Goal: Task Accomplishment & Management: Manage account settings

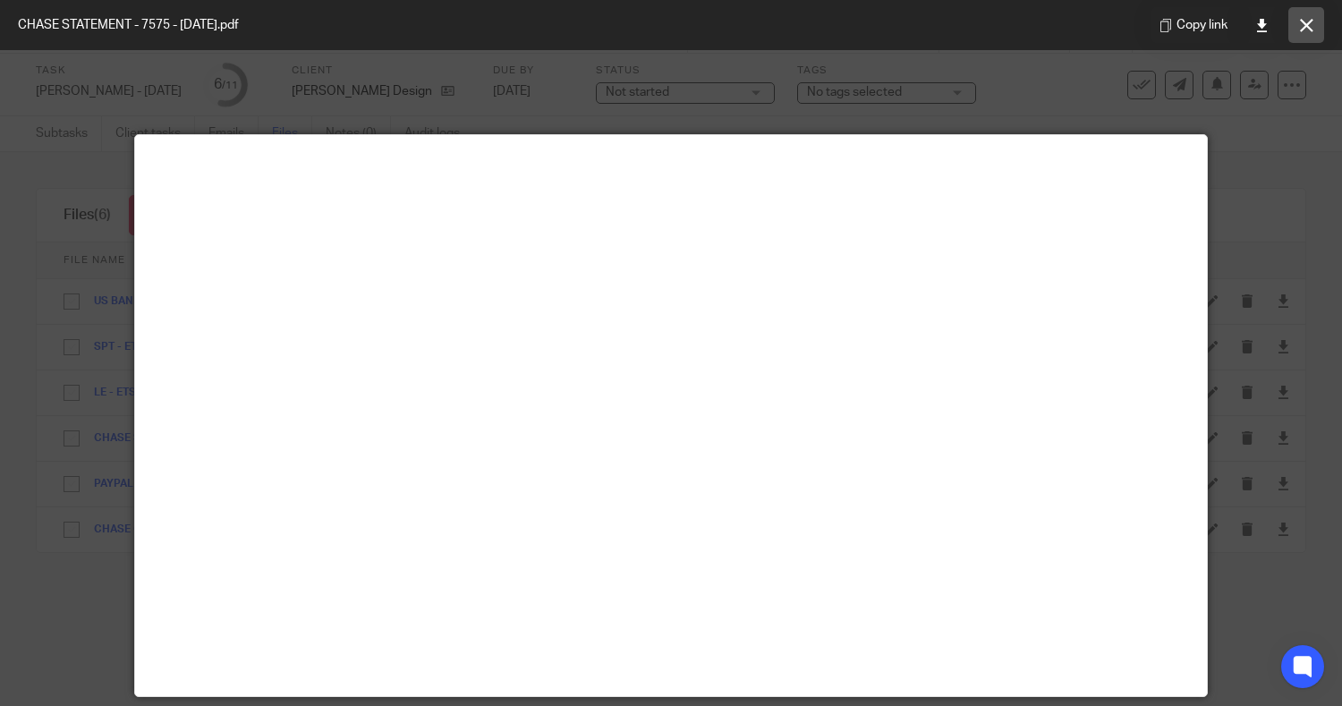
click at [1305, 19] on icon at bounding box center [1306, 25] width 13 height 13
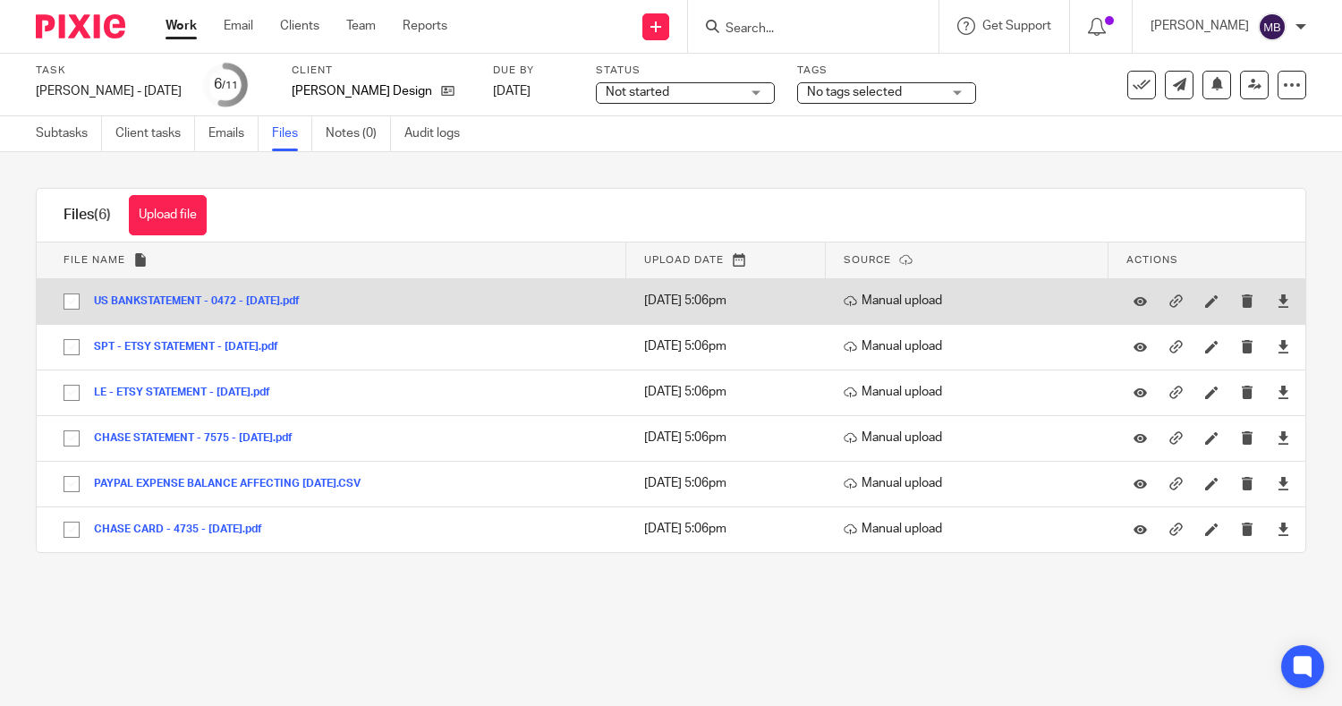
click at [210, 302] on button "US BANKSTATEMENT - 0472 - 8.31.25.pdf" at bounding box center [203, 301] width 219 height 13
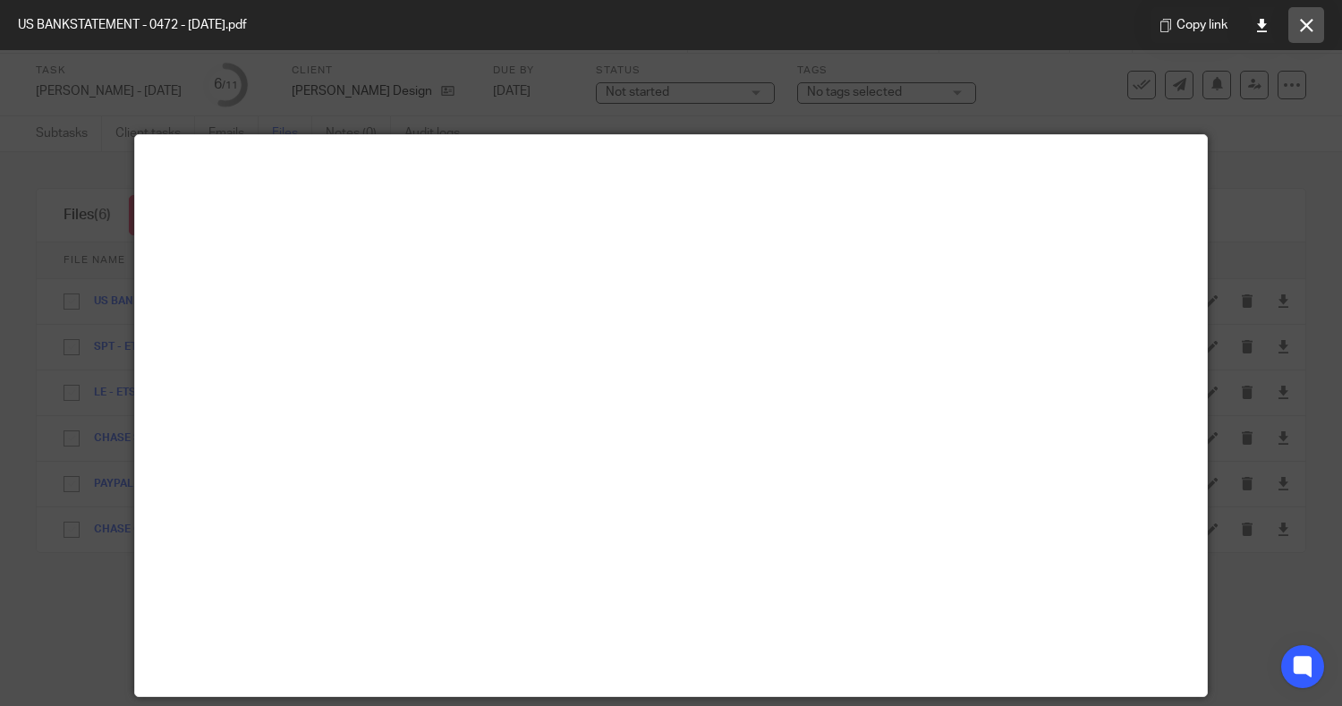
click at [1319, 23] on button at bounding box center [1306, 25] width 36 height 36
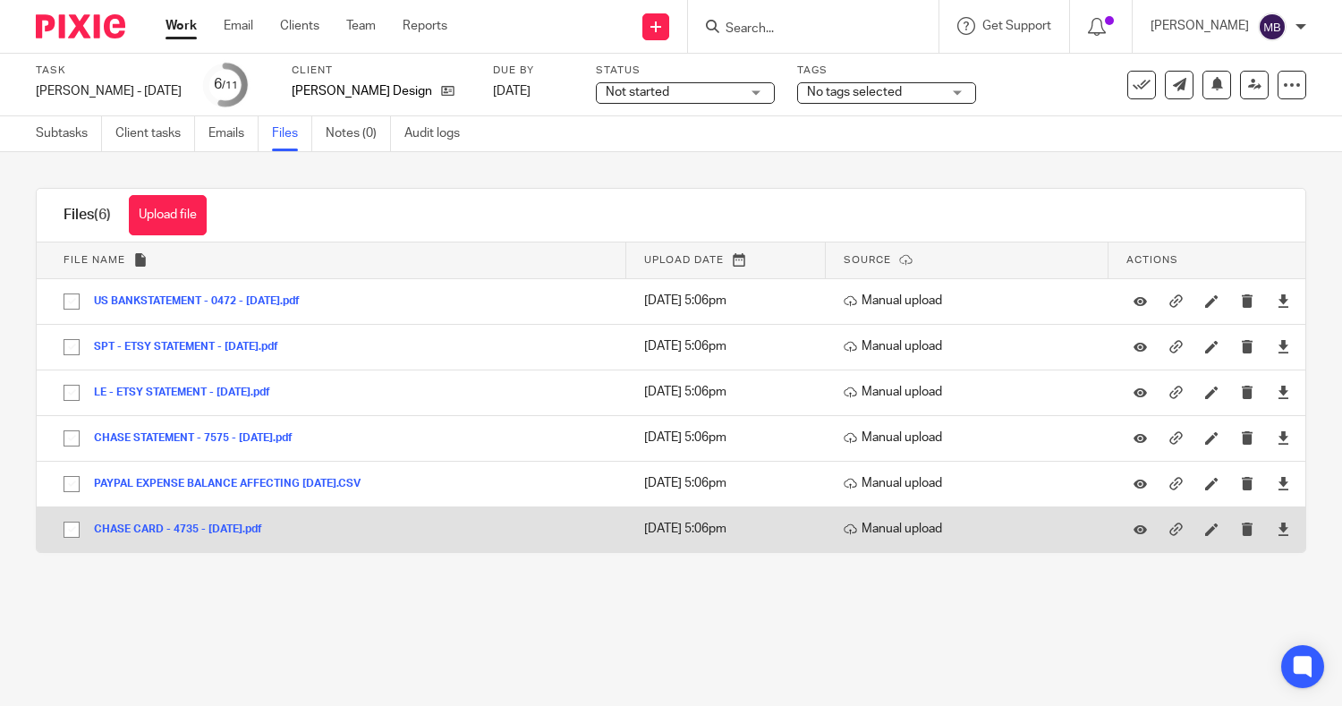
drag, startPoint x: 406, startPoint y: 395, endPoint x: 208, endPoint y: 534, distance: 242.8
click at [208, 534] on tbody "File name Upload date Source Actions There are no other files attached to this …" at bounding box center [671, 397] width 1269 height 310
click at [190, 529] on button "CHASE CARD - 4735 - 8.31.25.pdf" at bounding box center [185, 529] width 182 height 13
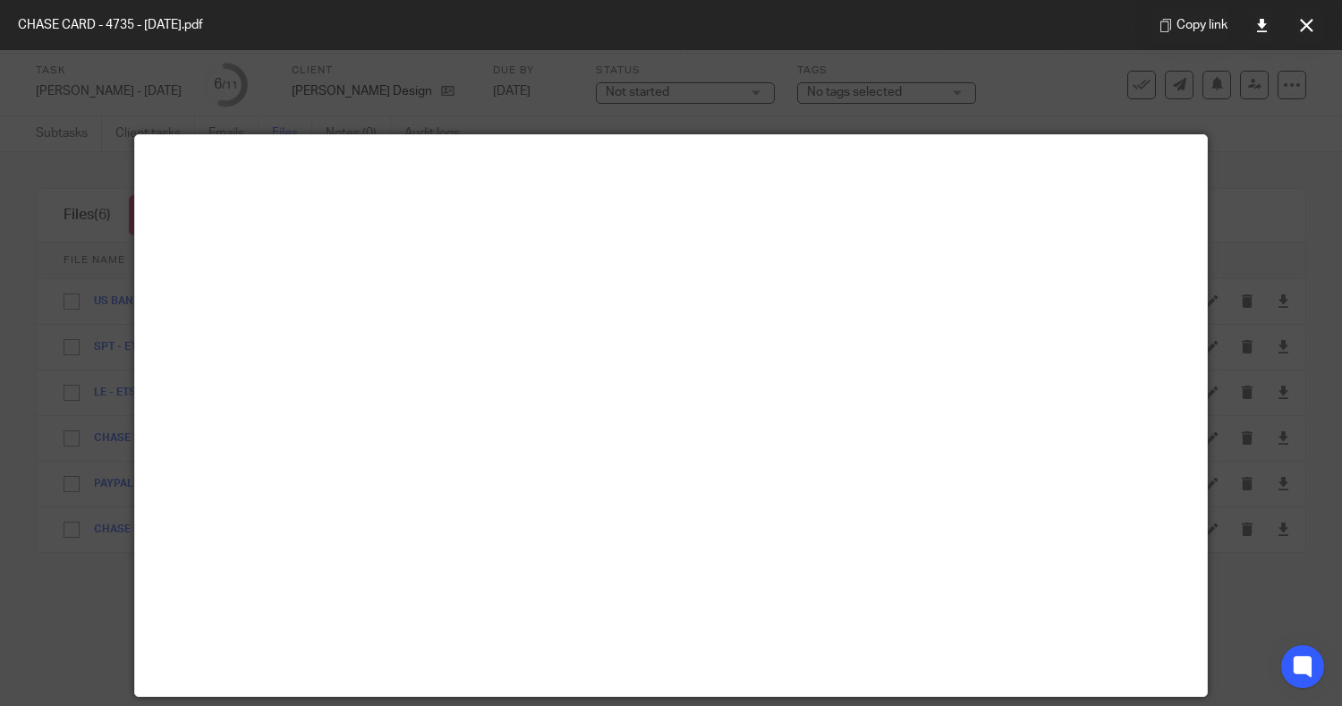
scroll to position [125, 0]
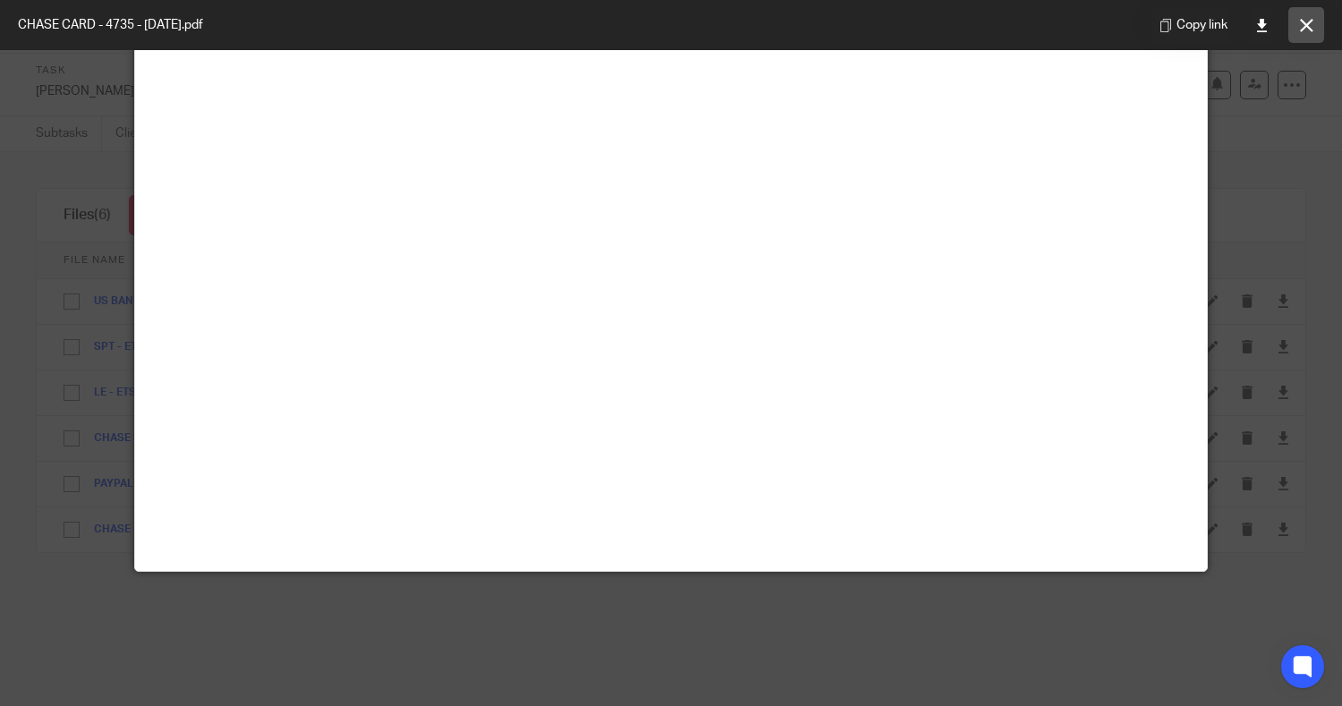
click at [1315, 42] on button at bounding box center [1306, 25] width 36 height 36
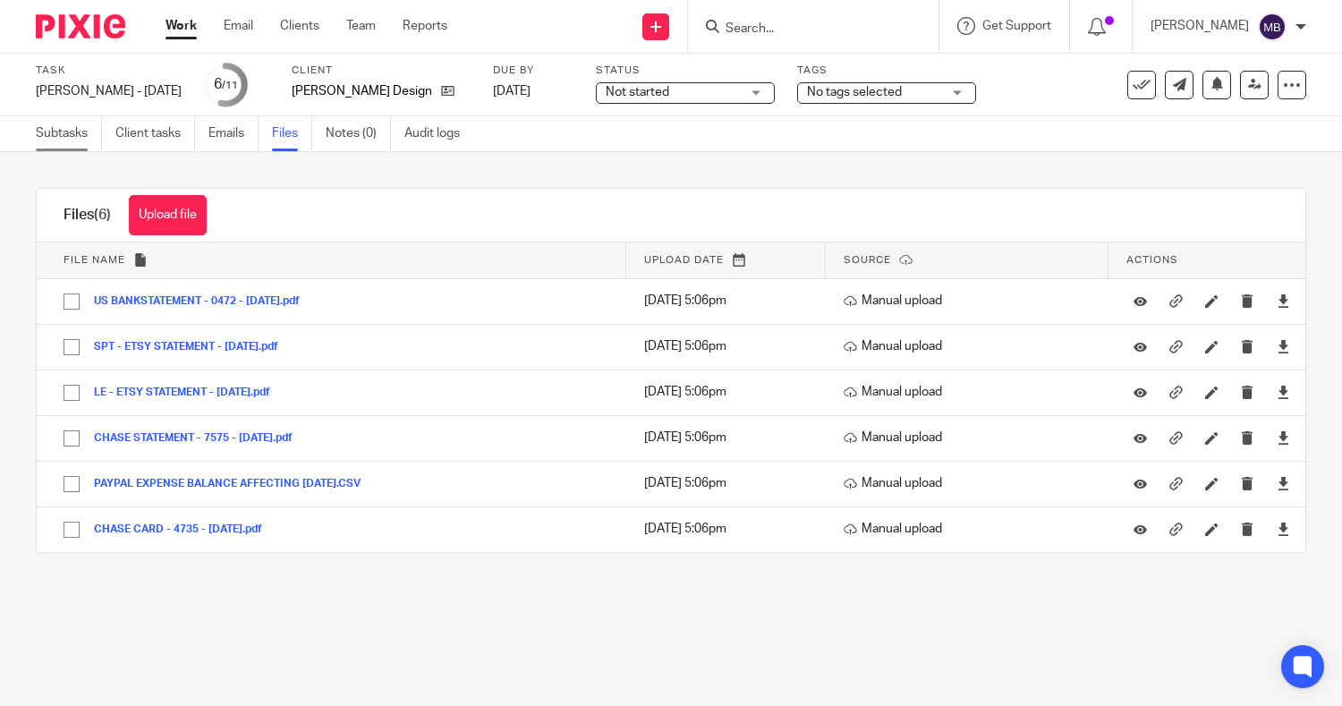
click at [65, 140] on link "Subtasks" at bounding box center [69, 133] width 66 height 35
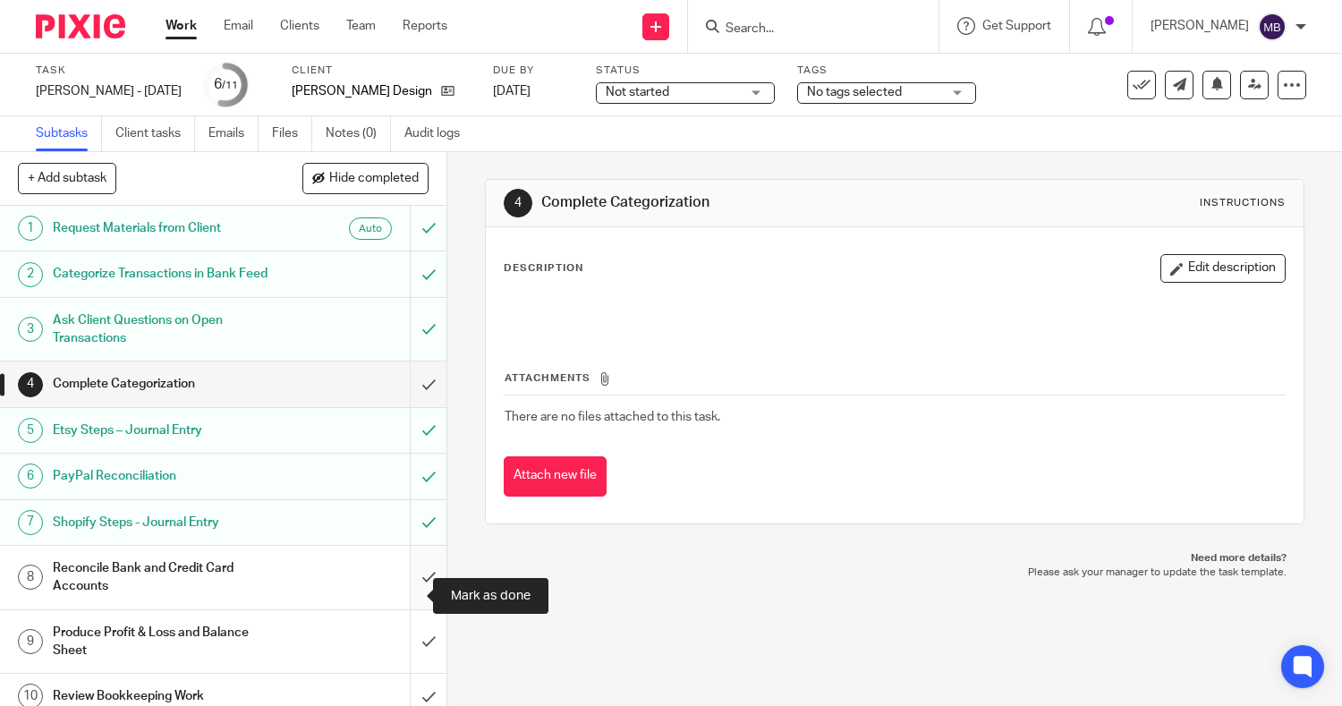
click at [400, 599] on input "submit" at bounding box center [223, 578] width 446 height 64
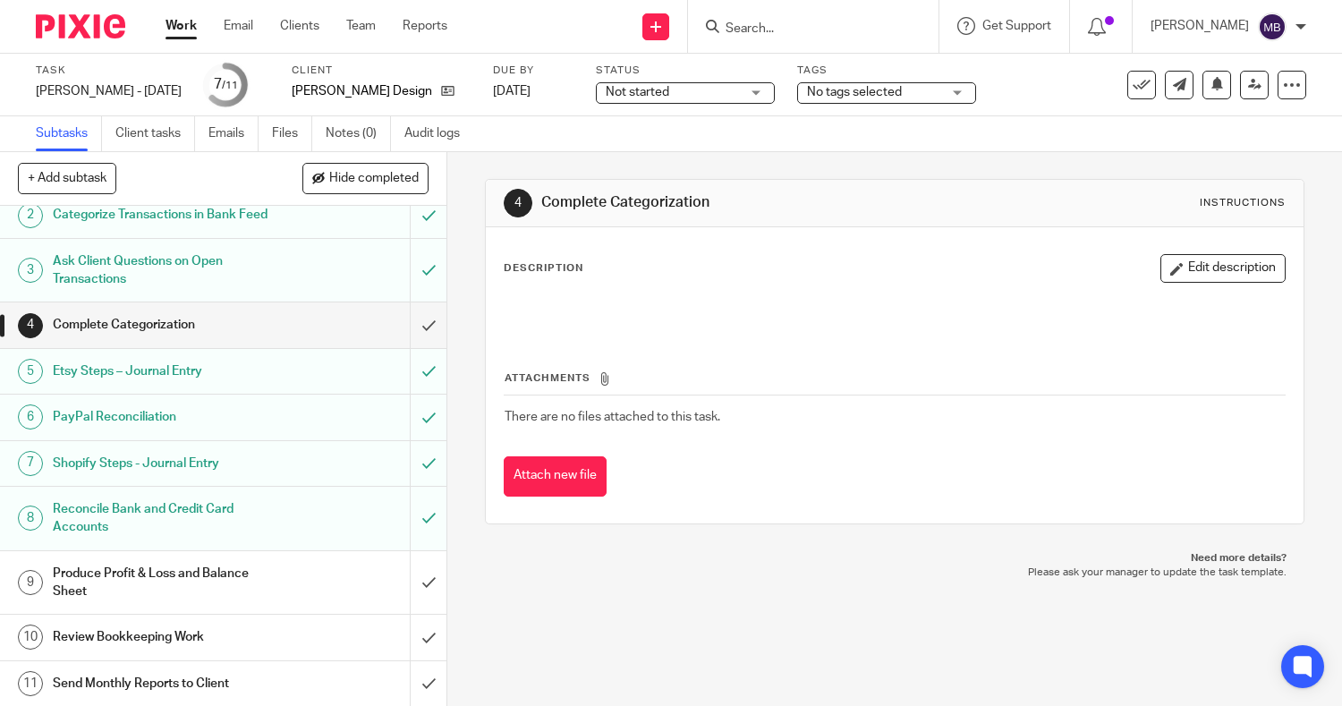
scroll to position [60, 0]
click at [411, 599] on input "submit" at bounding box center [223, 582] width 446 height 64
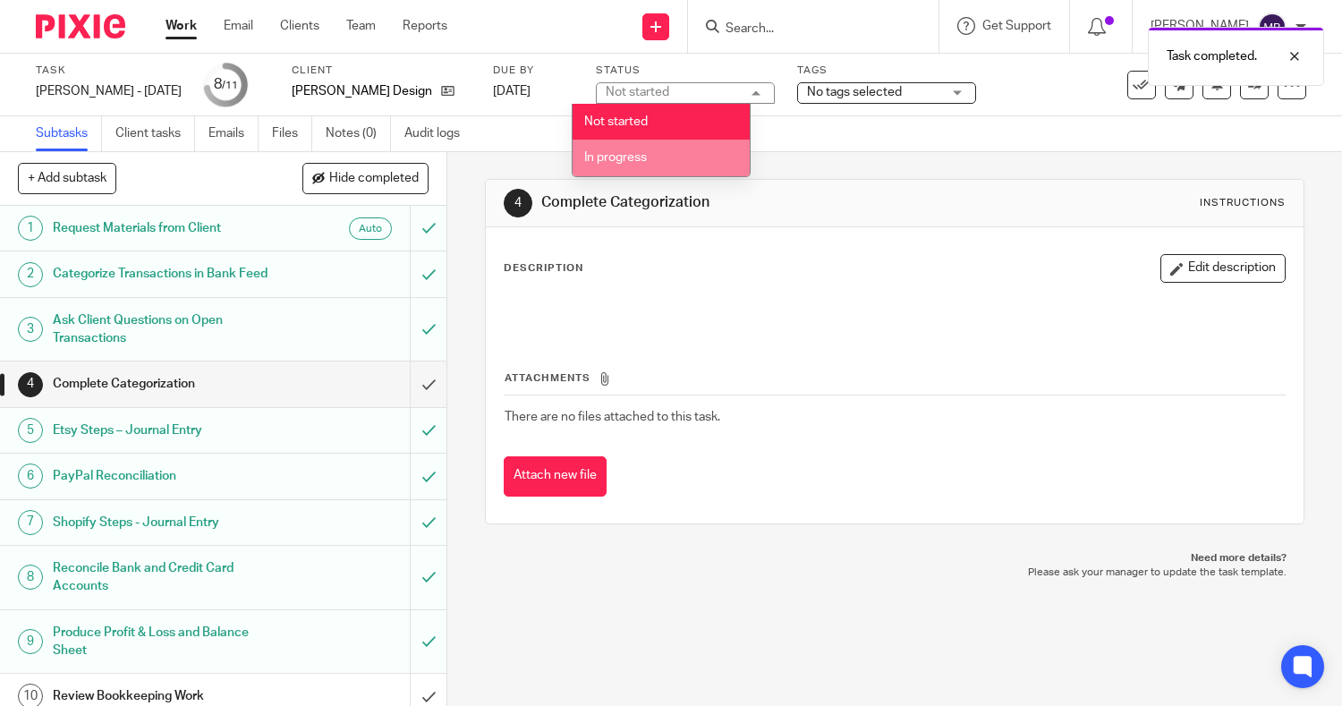
click at [650, 152] on li "In progress" at bounding box center [661, 158] width 177 height 37
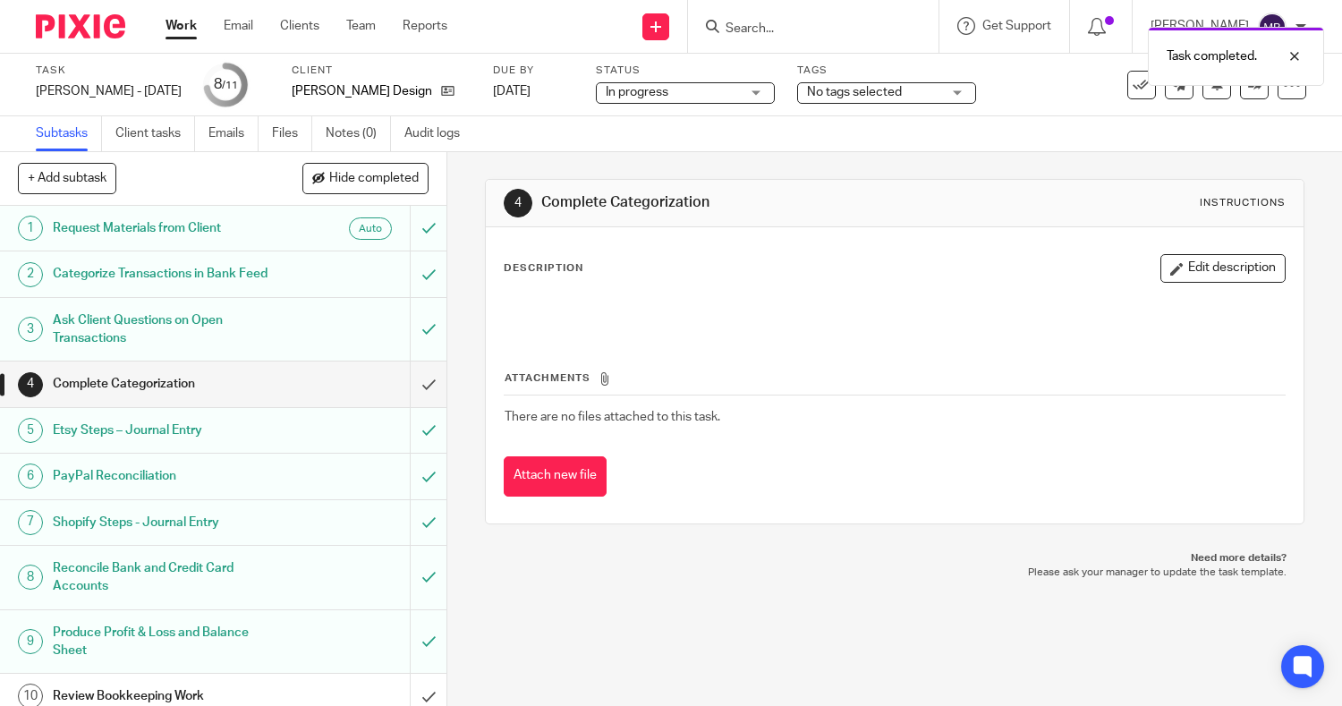
click at [833, 91] on span "No tags selected" at bounding box center [854, 92] width 95 height 13
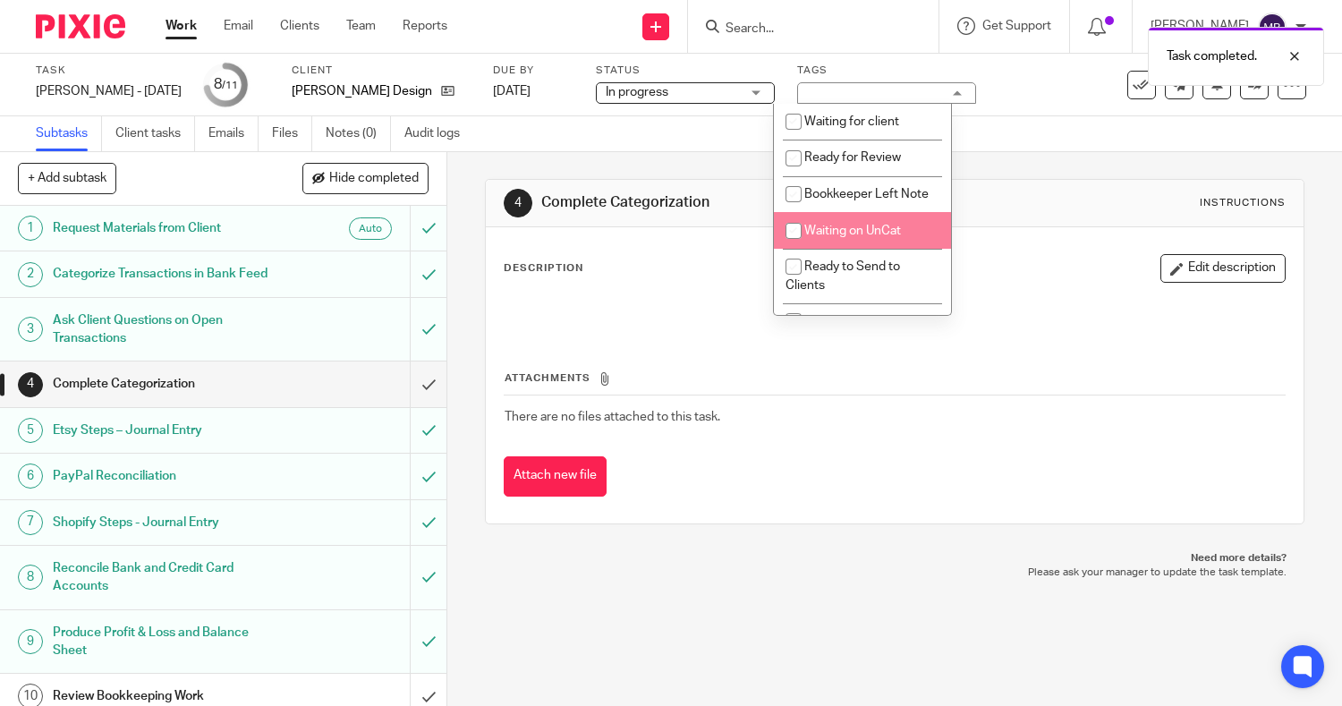
click at [870, 237] on span "Waiting on UnCat" at bounding box center [852, 231] width 97 height 13
checkbox input "true"
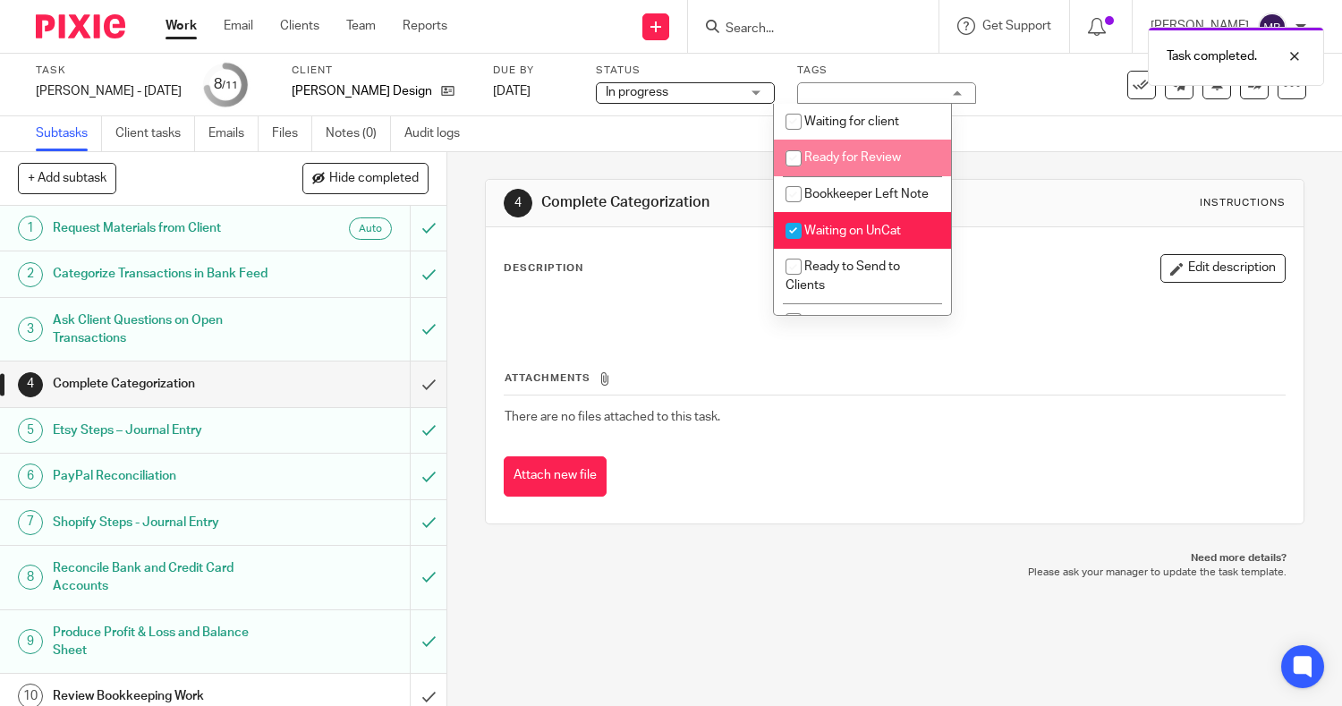
click at [880, 160] on span "Ready for Review" at bounding box center [852, 157] width 97 height 13
checkbox input "true"
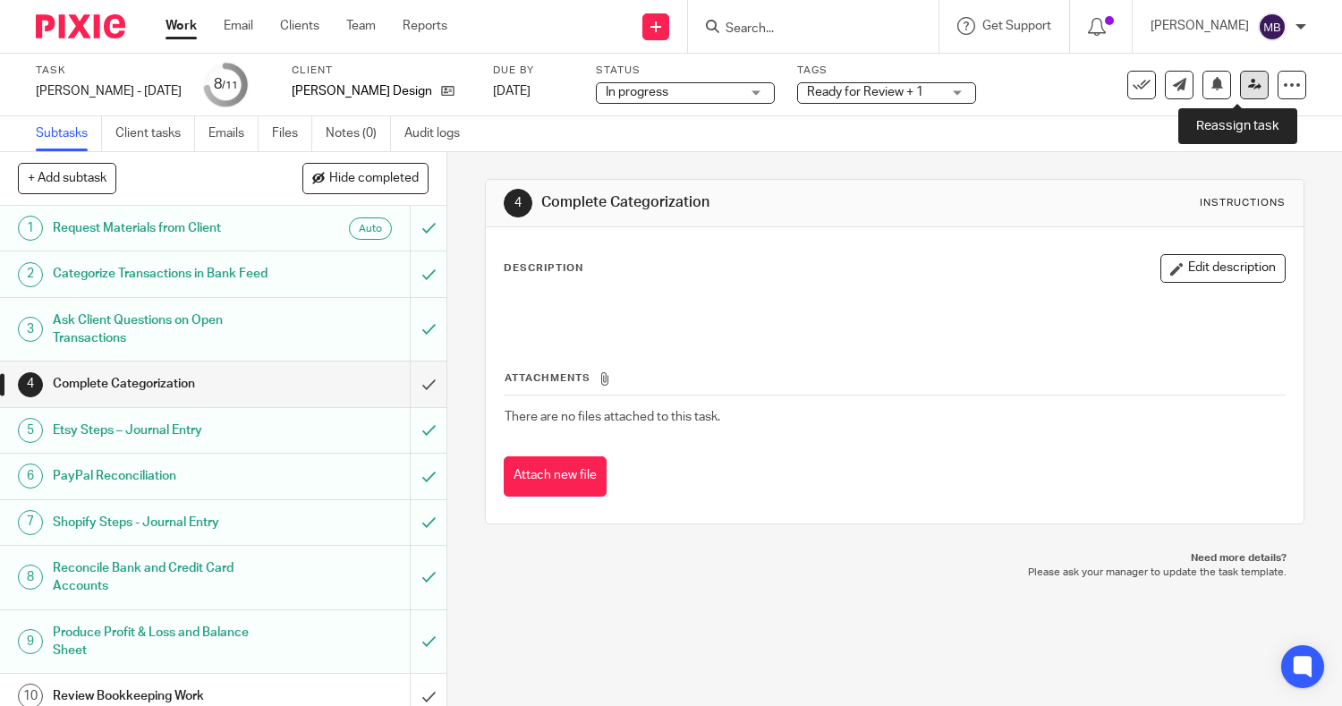
click at [1248, 84] on icon at bounding box center [1254, 84] width 13 height 13
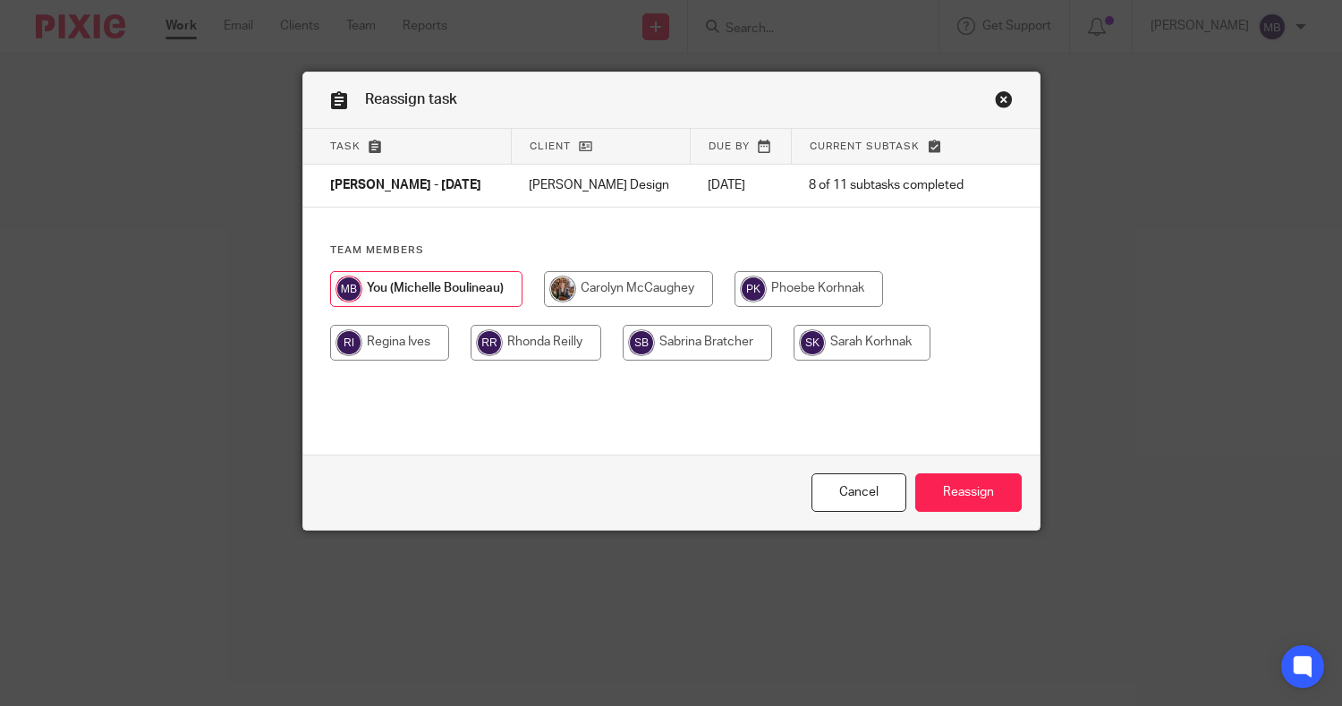
click at [810, 348] on input "radio" at bounding box center [862, 343] width 137 height 36
radio input "true"
click at [999, 485] on input "Reassign" at bounding box center [968, 492] width 106 height 38
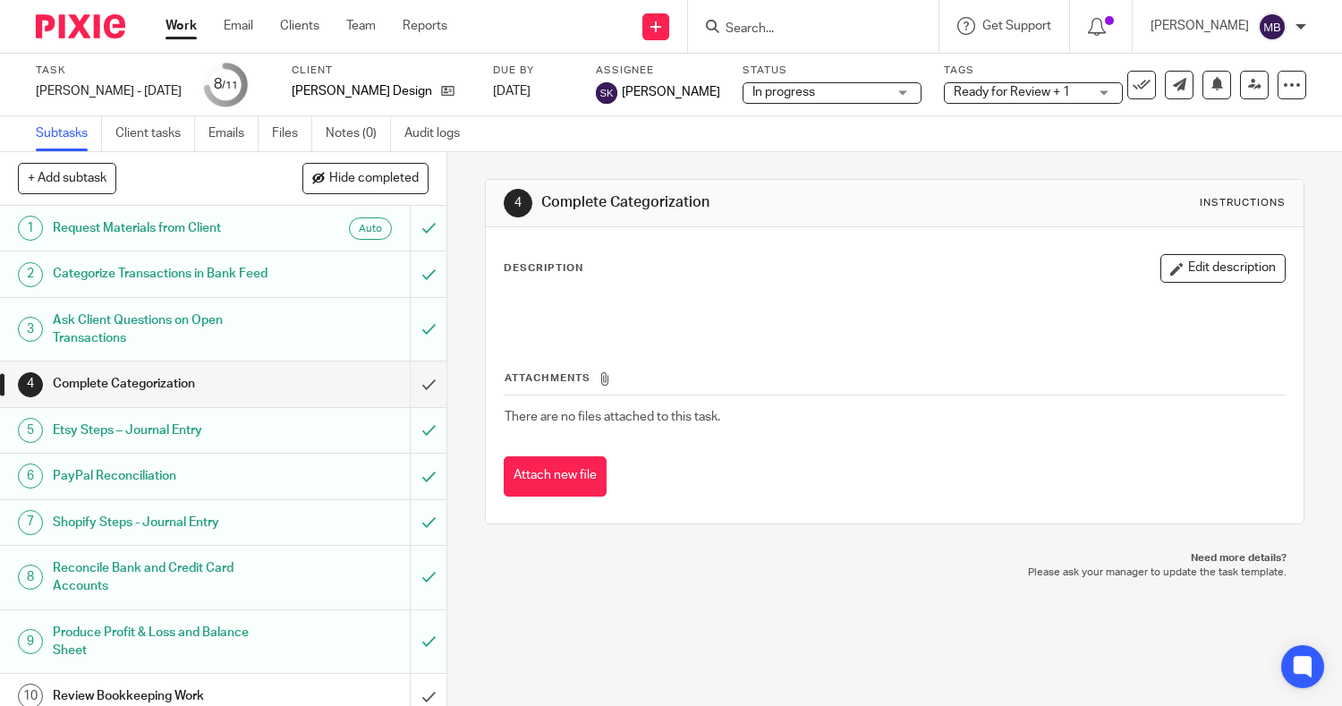
click at [183, 15] on div "Work Email Clients Team Reports Work Email Clients Team Reports Settings" at bounding box center [311, 26] width 327 height 53
click at [183, 21] on link "Work" at bounding box center [181, 26] width 31 height 18
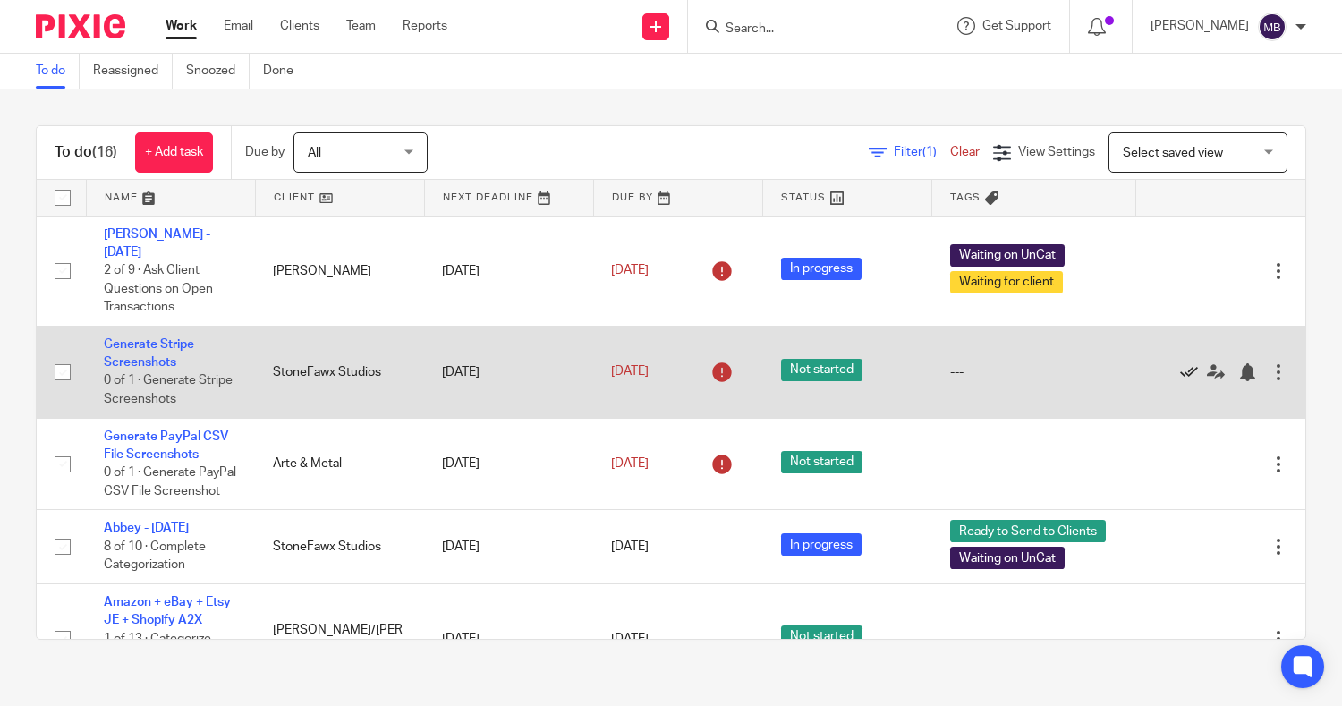
click at [1180, 363] on icon at bounding box center [1189, 372] width 18 height 18
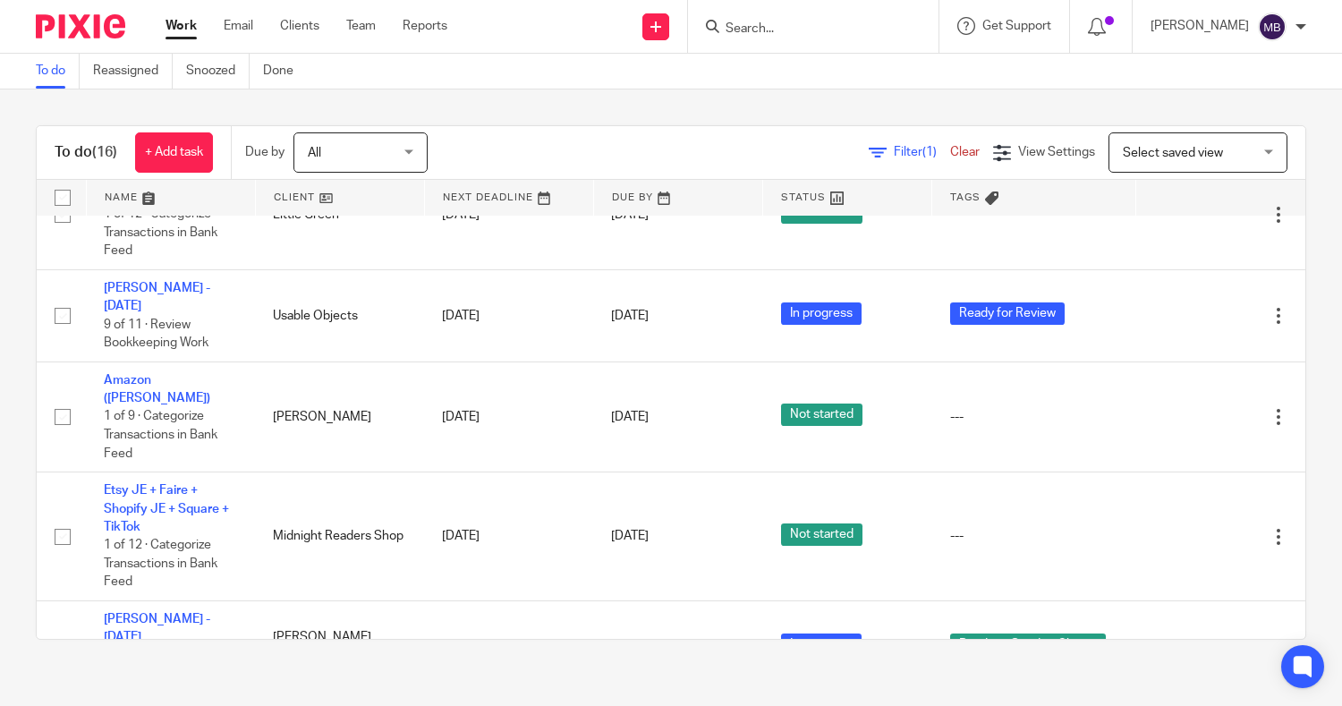
scroll to position [958, 0]
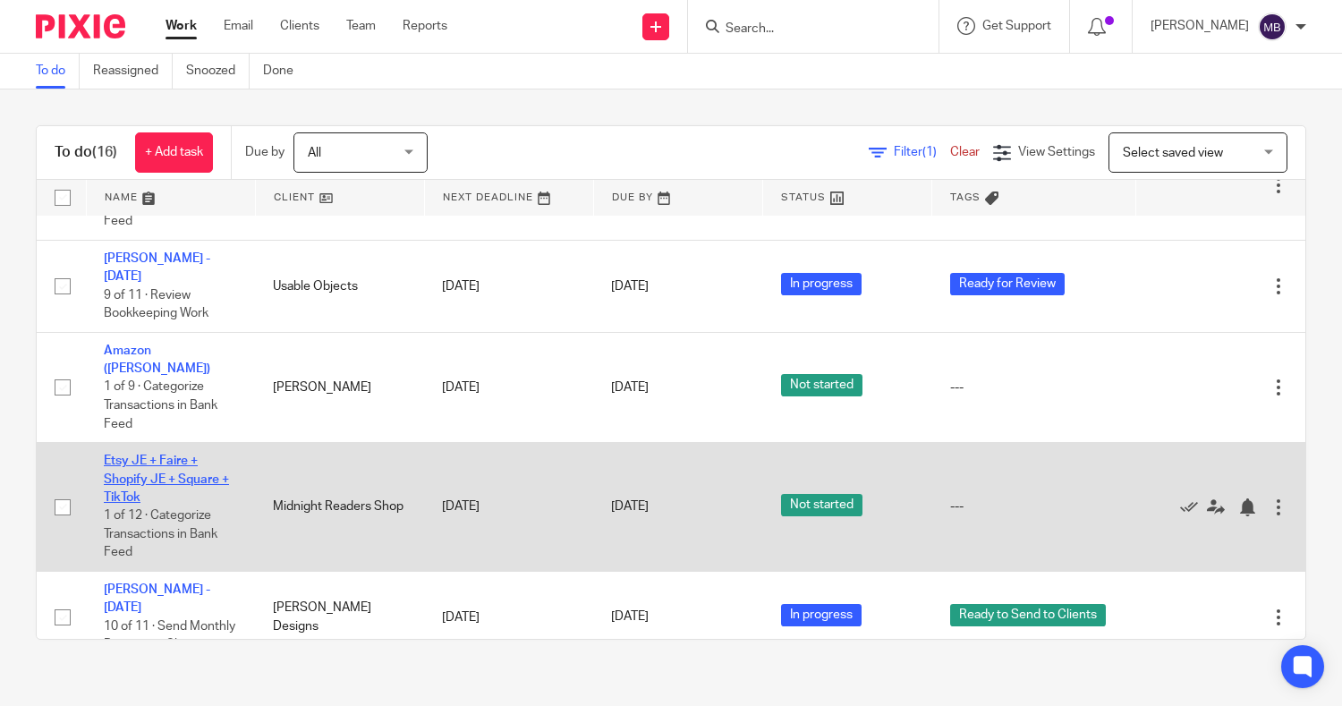
click at [138, 491] on link "Etsy JE + Faire + Shopify JE + Square + TikTok" at bounding box center [166, 479] width 125 height 49
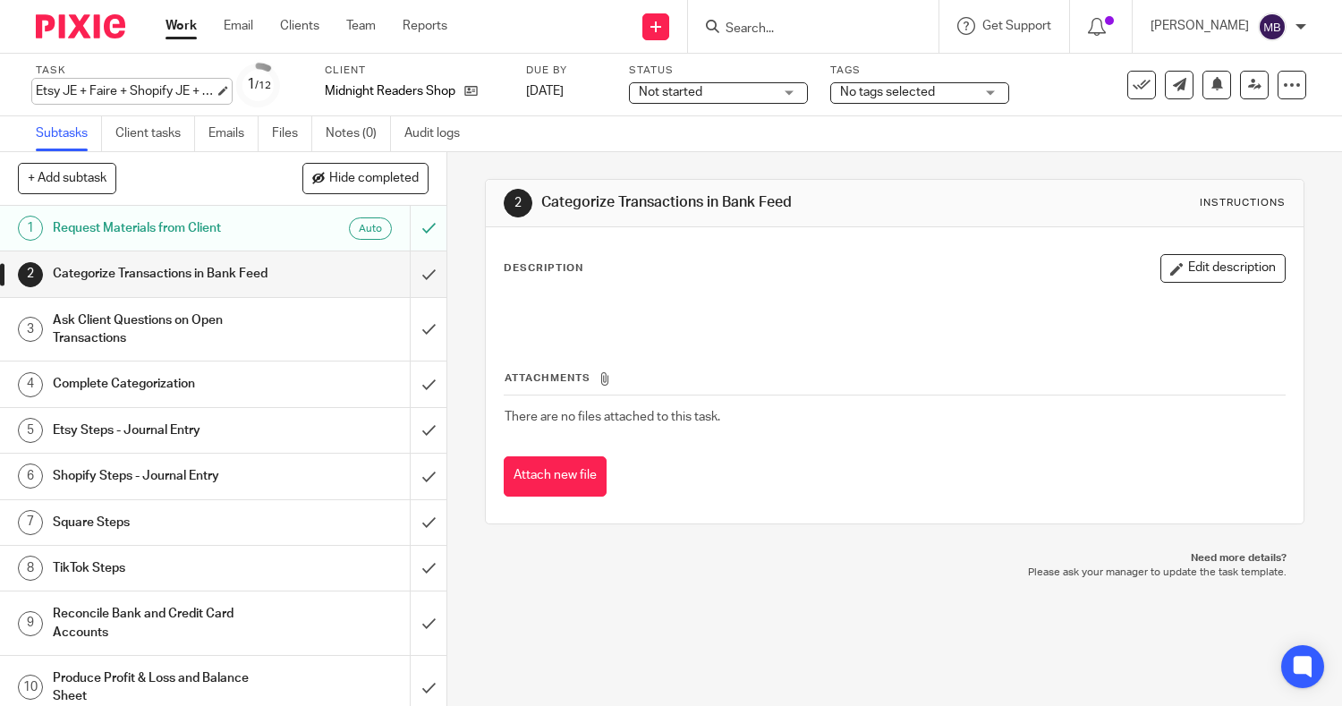
click at [105, 99] on div "Etsy JE + Faire + Shopify JE + Square + TikTok Save Etsy JE + Faire + Shopify J…" at bounding box center [125, 91] width 179 height 18
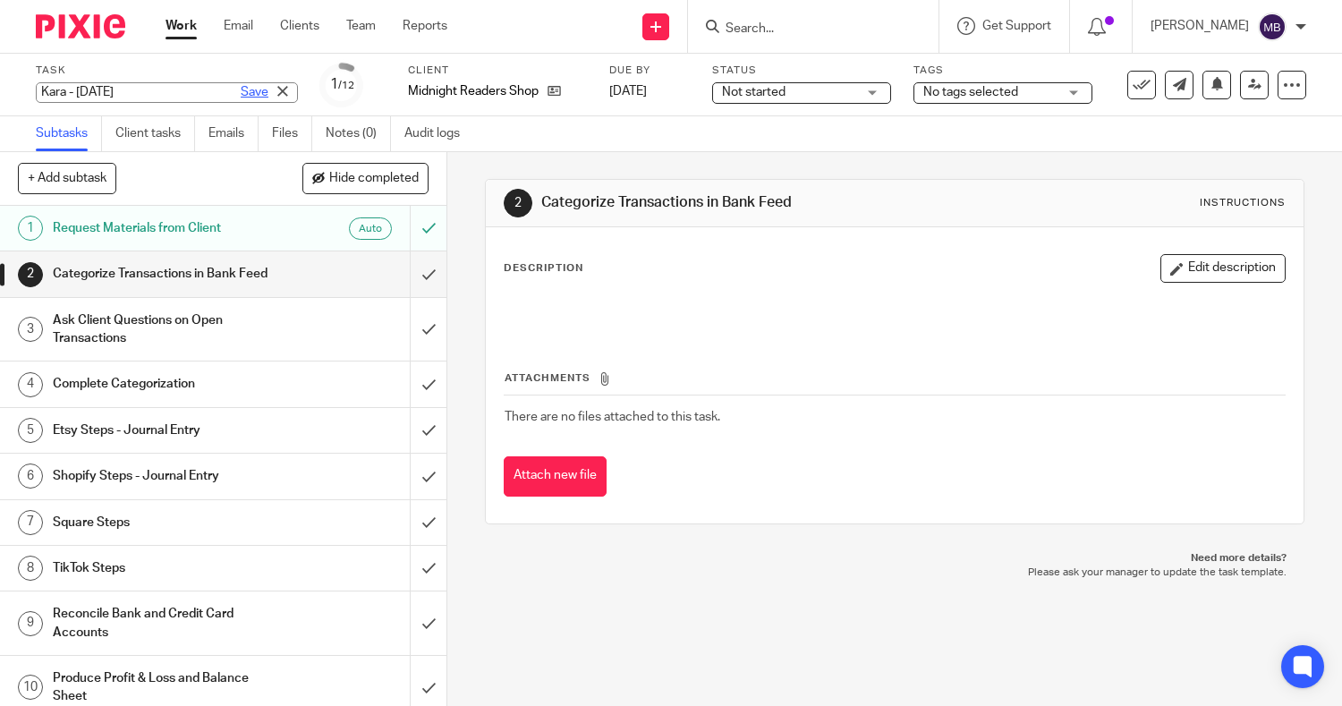
type input "Kara - [DATE]"
click at [241, 92] on link "Save" at bounding box center [255, 92] width 28 height 18
